Goal: Task Accomplishment & Management: Complete application form

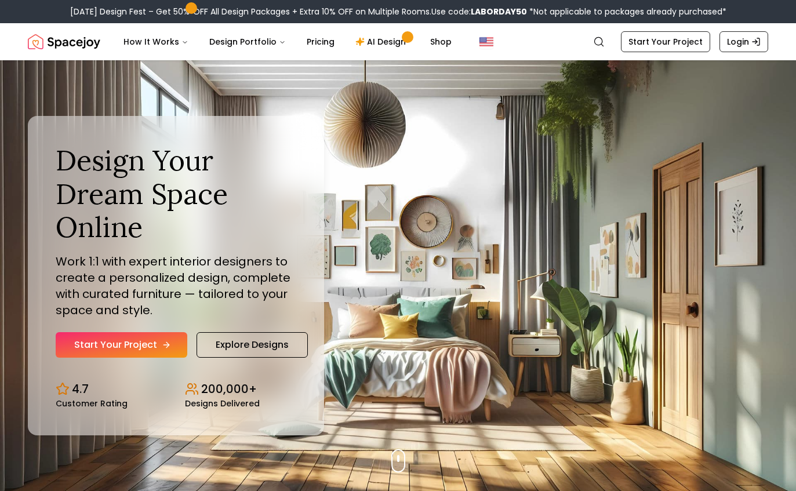
click at [85, 358] on link "Start Your Project" at bounding box center [122, 345] width 132 height 26
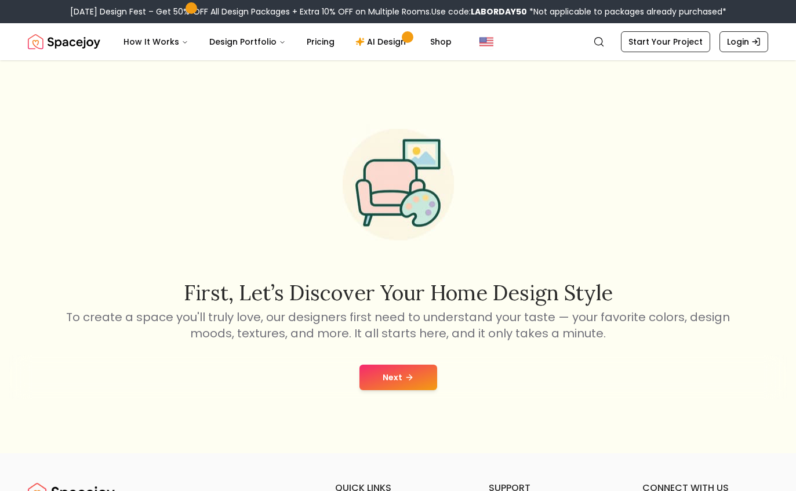
click at [386, 390] on button "Next" at bounding box center [399, 378] width 78 height 26
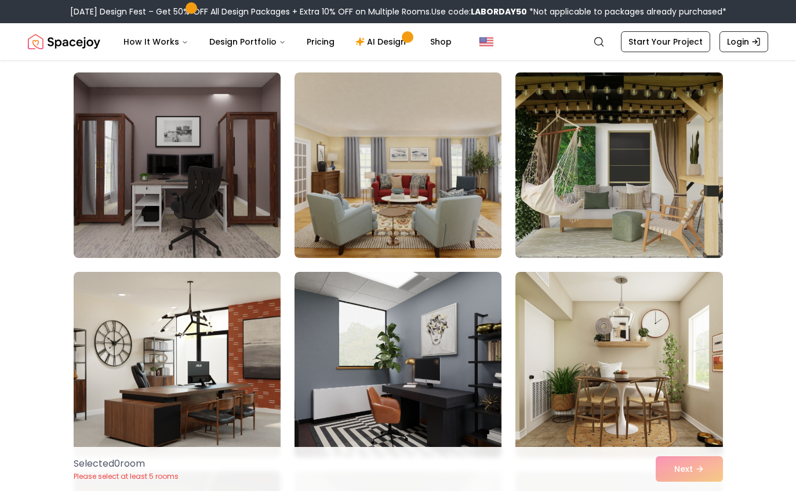
scroll to position [2680, 0]
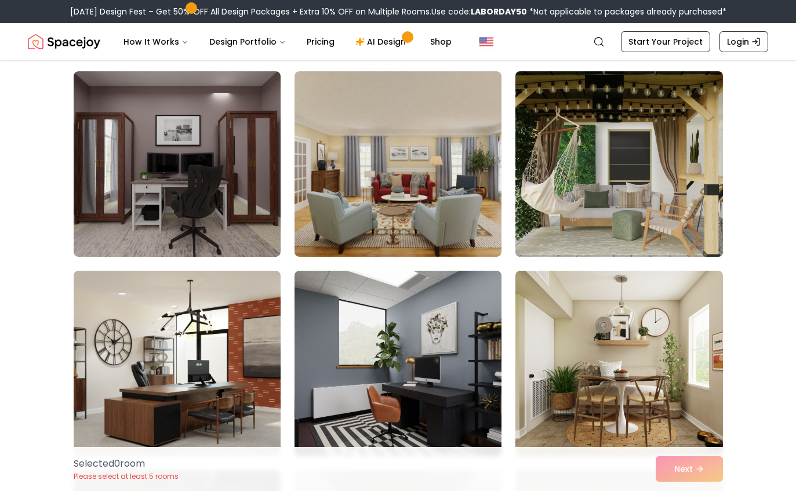
click at [689, 180] on img at bounding box center [619, 164] width 218 height 195
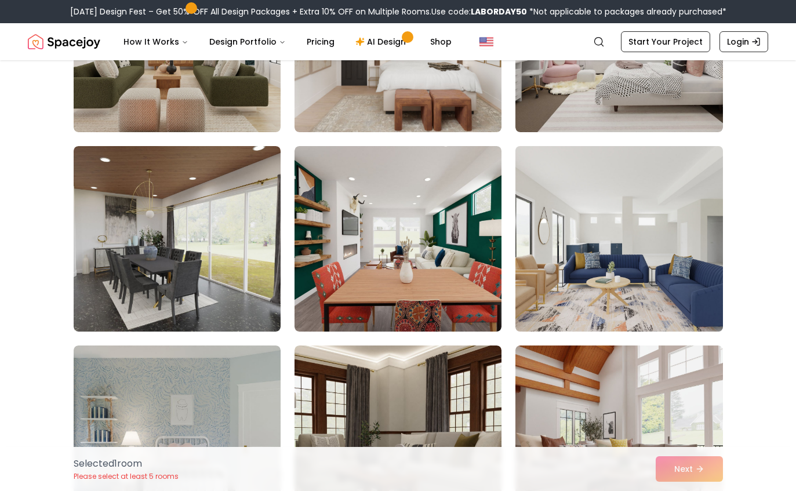
scroll to position [6011, 0]
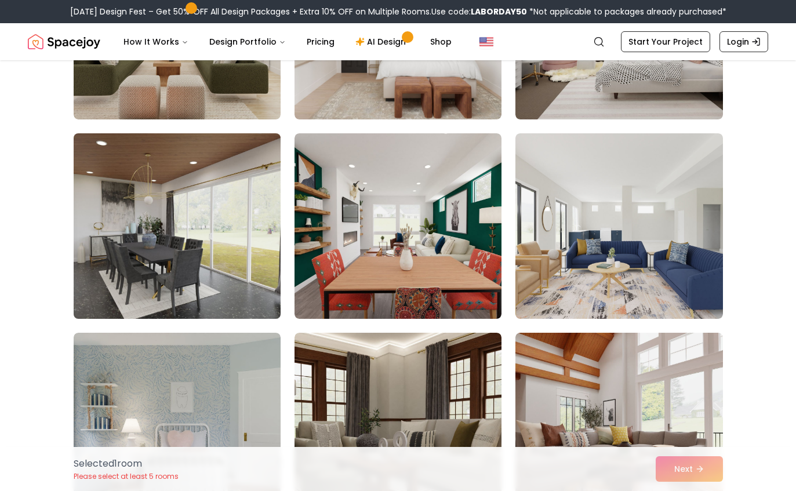
click at [185, 234] on img at bounding box center [177, 226] width 218 height 195
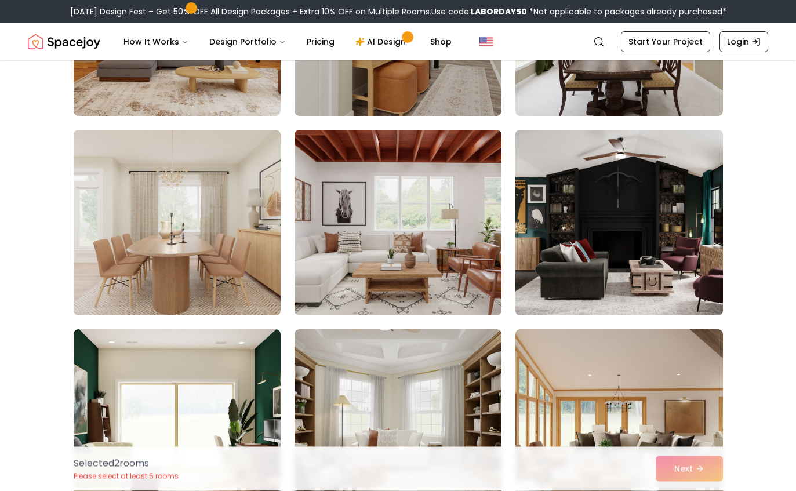
scroll to position [227, 0]
click at [583, 263] on img at bounding box center [619, 222] width 218 height 195
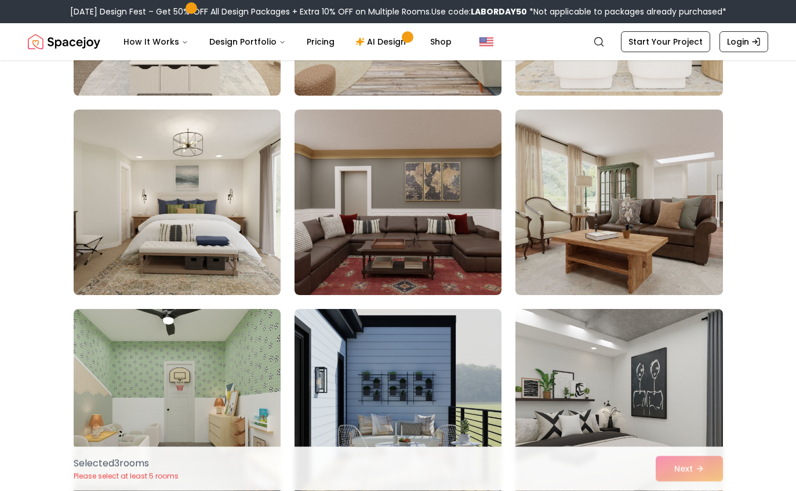
scroll to position [846, 0]
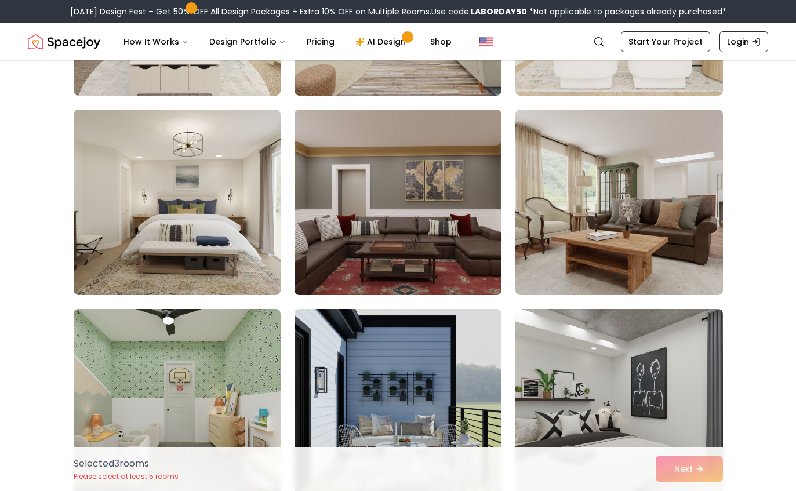
click at [398, 260] on img at bounding box center [398, 202] width 218 height 195
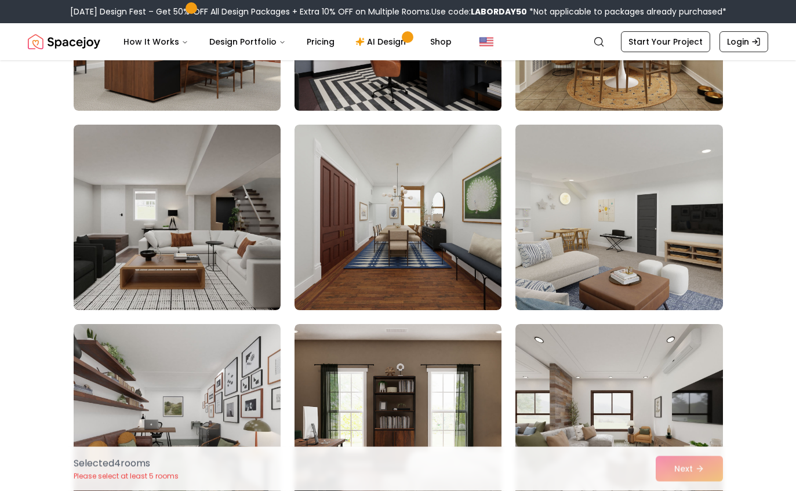
scroll to position [3048, 0]
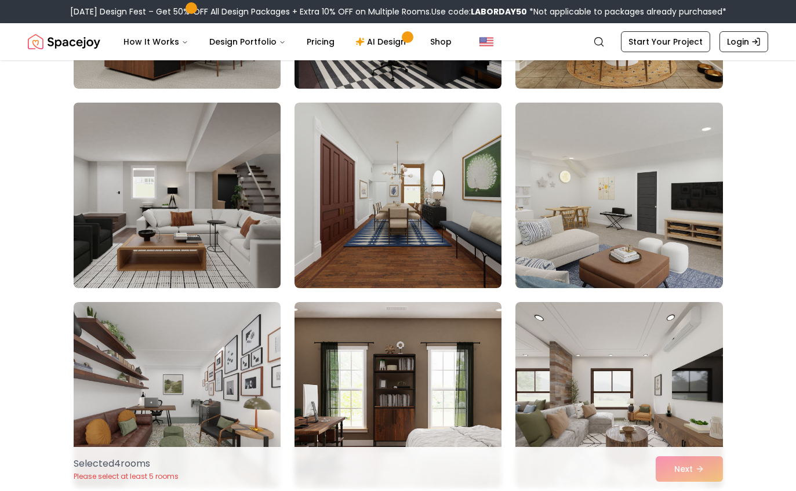
click at [171, 206] on img at bounding box center [177, 195] width 218 height 195
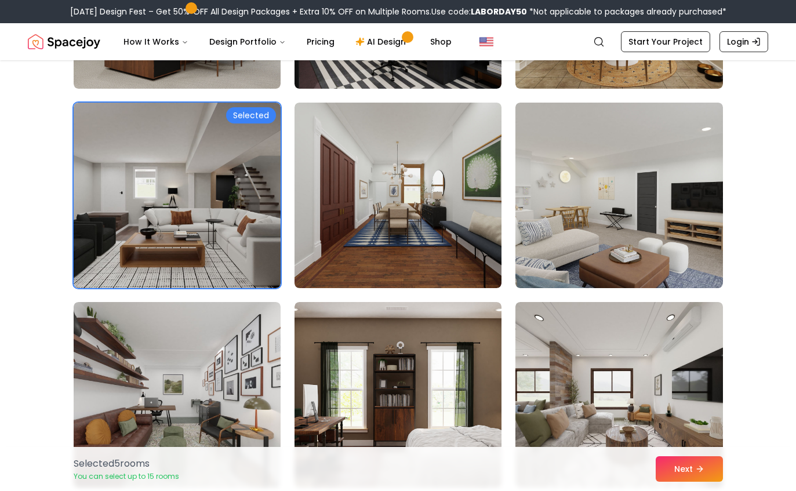
click at [707, 491] on div "Selected 5 room s You can select up to 15 rooms Next" at bounding box center [398, 469] width 668 height 44
click at [702, 482] on button "Next" at bounding box center [689, 470] width 67 height 26
